Goal: Navigation & Orientation: Find specific page/section

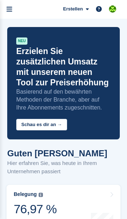
scroll to position [1, 0]
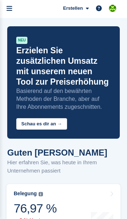
click at [12, 8] on link "menu" at bounding box center [9, 8] width 19 height 19
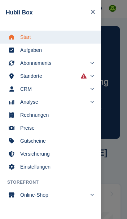
click at [116, 175] on div "main navigation" at bounding box center [63, 109] width 127 height 219
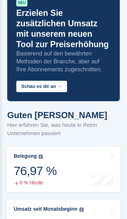
scroll to position [0, 0]
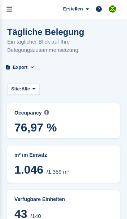
click at [12, 10] on link "menu" at bounding box center [9, 9] width 19 height 19
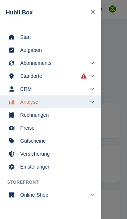
click at [52, 38] on span "Start" at bounding box center [55, 37] width 70 height 10
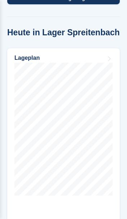
scroll to position [441, 0]
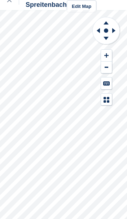
scroll to position [9, 0]
